Goal: Task Accomplishment & Management: Use online tool/utility

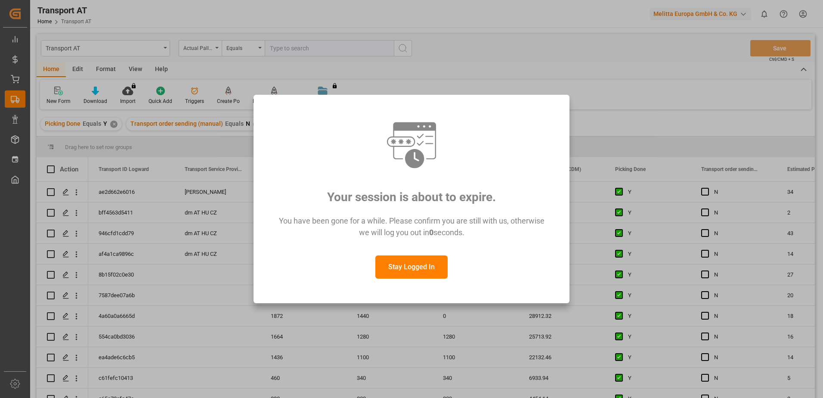
click at [415, 269] on button "Stay Logged In" at bounding box center [411, 266] width 72 height 23
